Goal: Find specific page/section: Find specific page/section

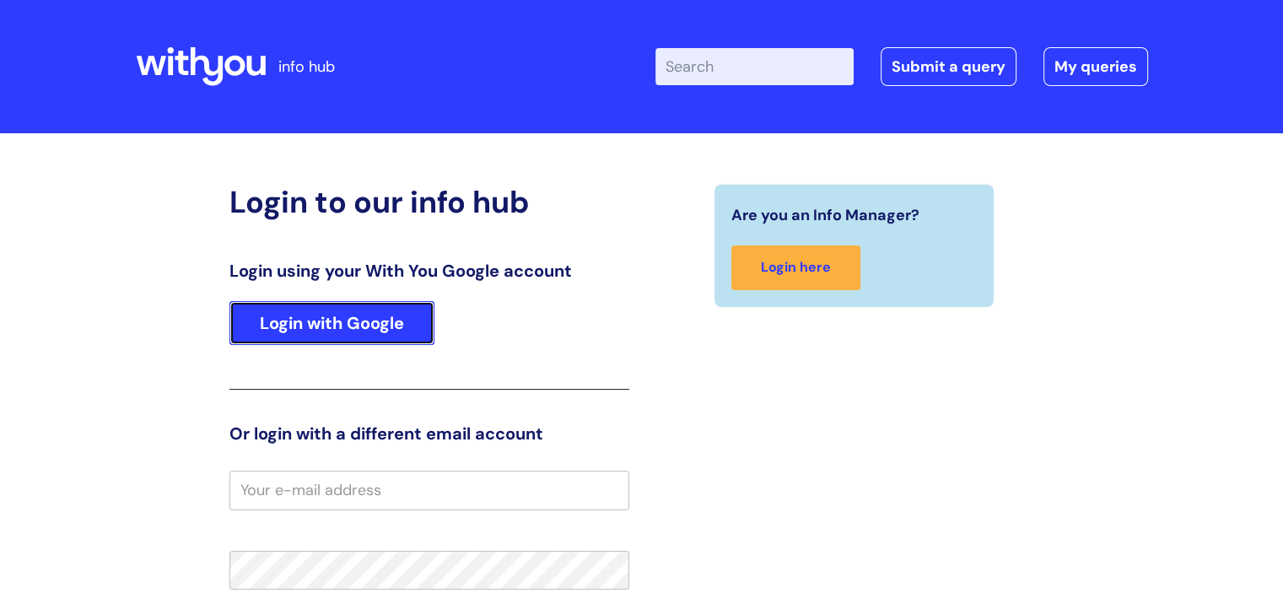
click at [294, 321] on link "Login with Google" at bounding box center [331, 323] width 205 height 44
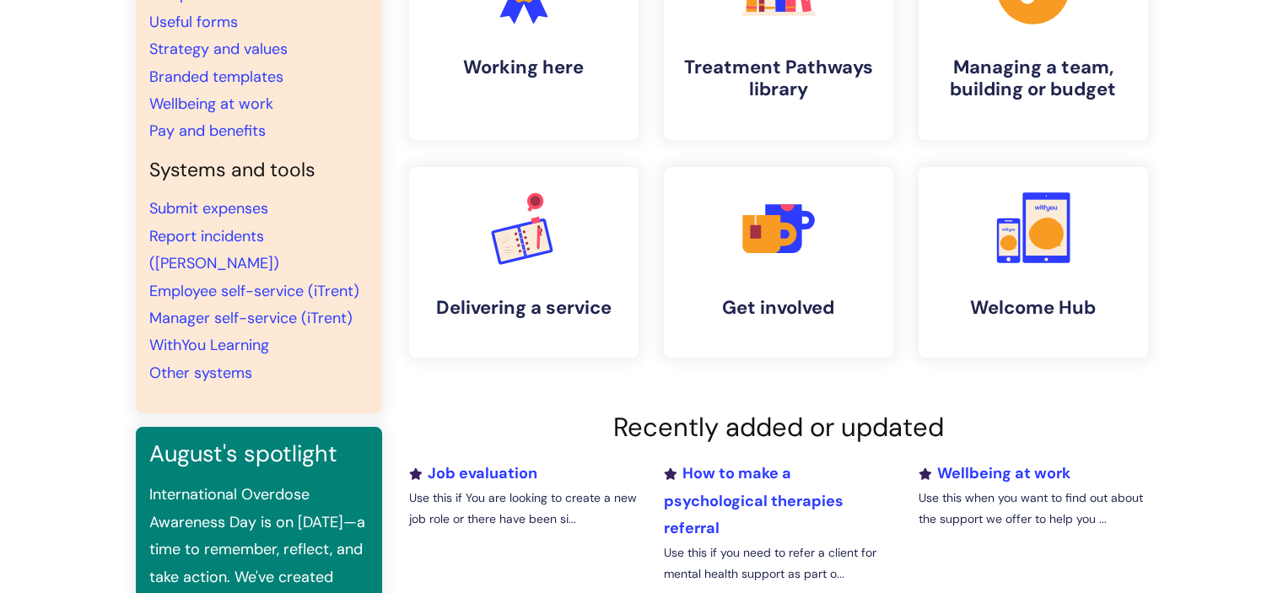
scroll to position [253, 0]
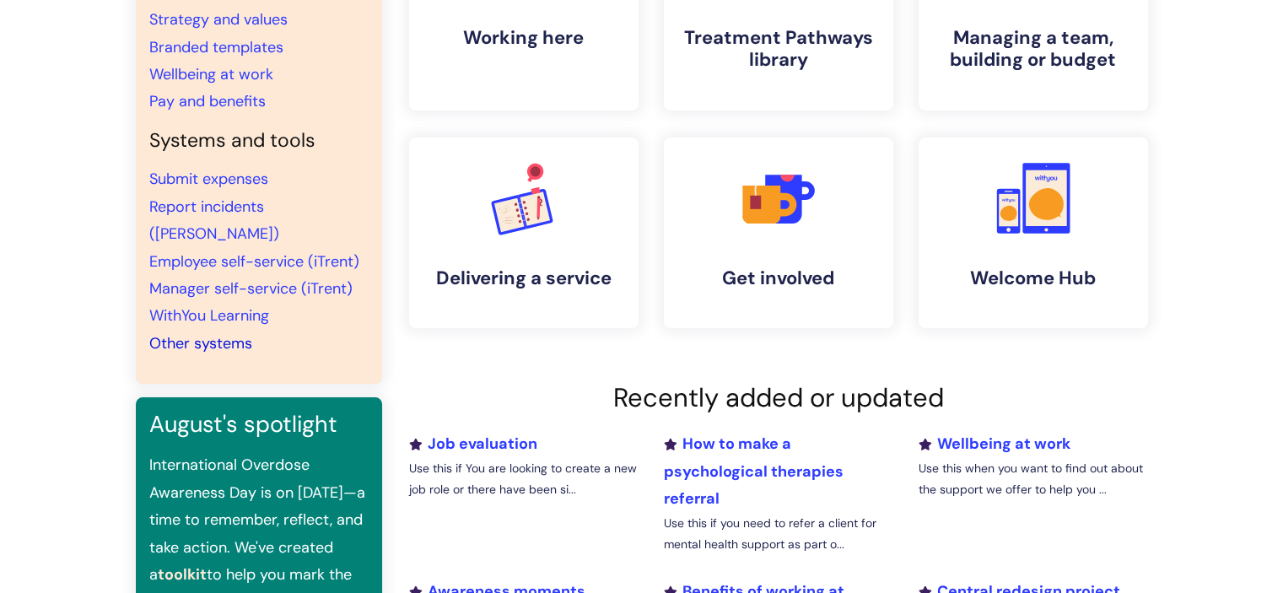
click at [195, 333] on link "Other systems" at bounding box center [200, 343] width 103 height 20
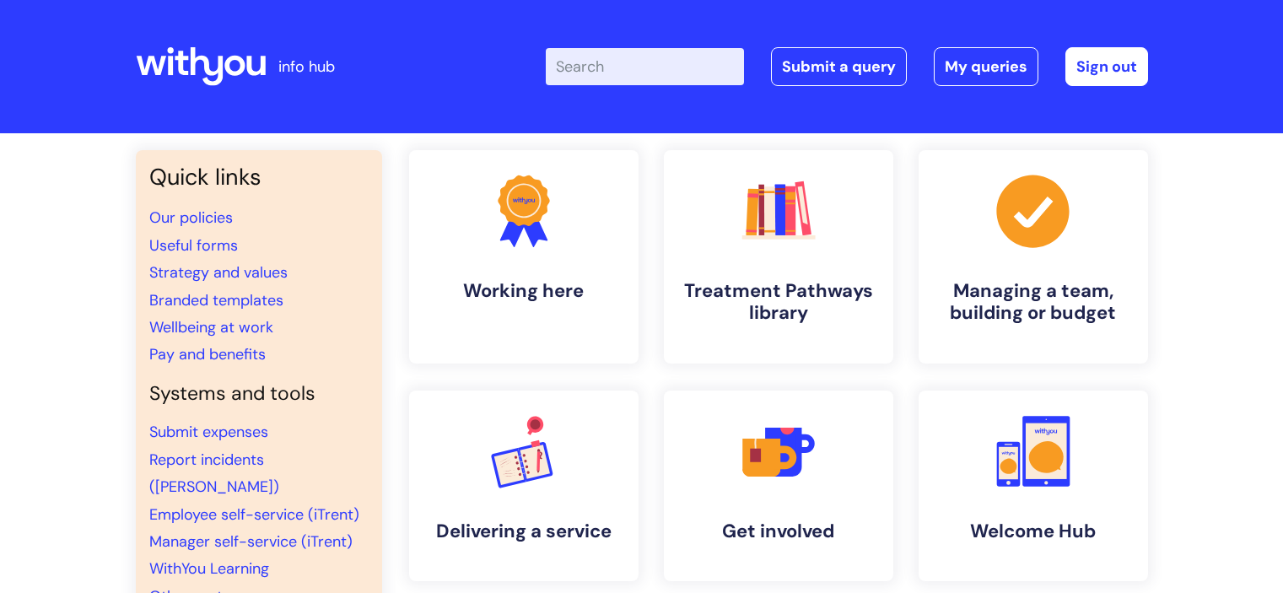
scroll to position [253, 0]
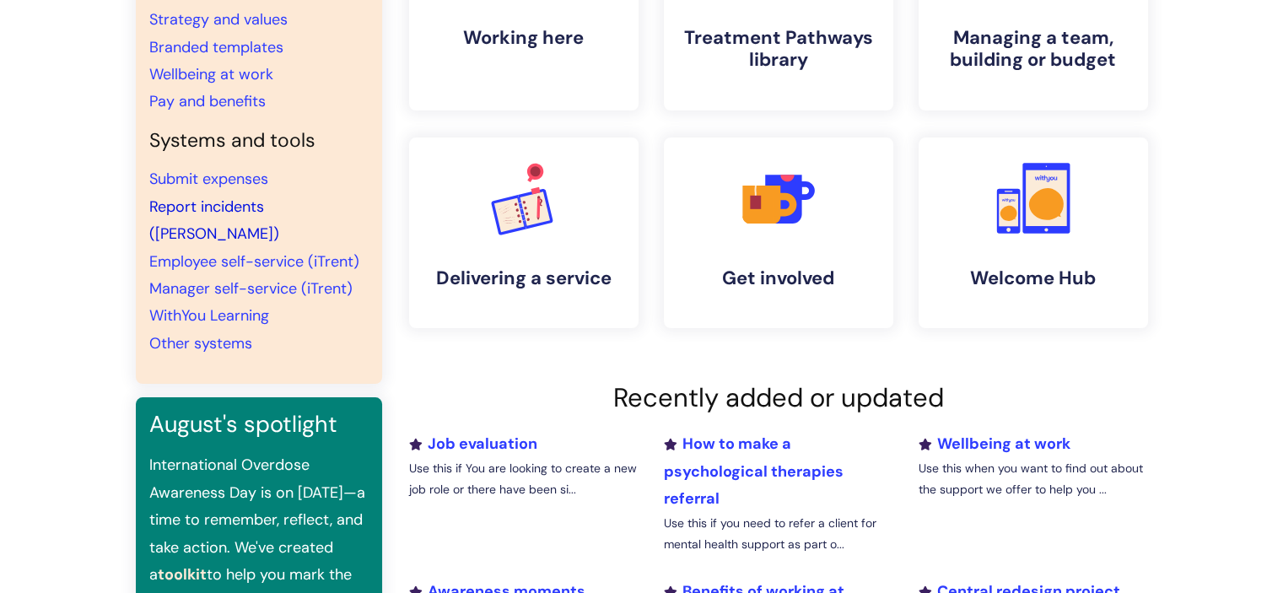
click at [235, 211] on link "Report incidents (Ulysses)" at bounding box center [214, 220] width 130 height 47
